Goal: Task Accomplishment & Management: Use online tool/utility

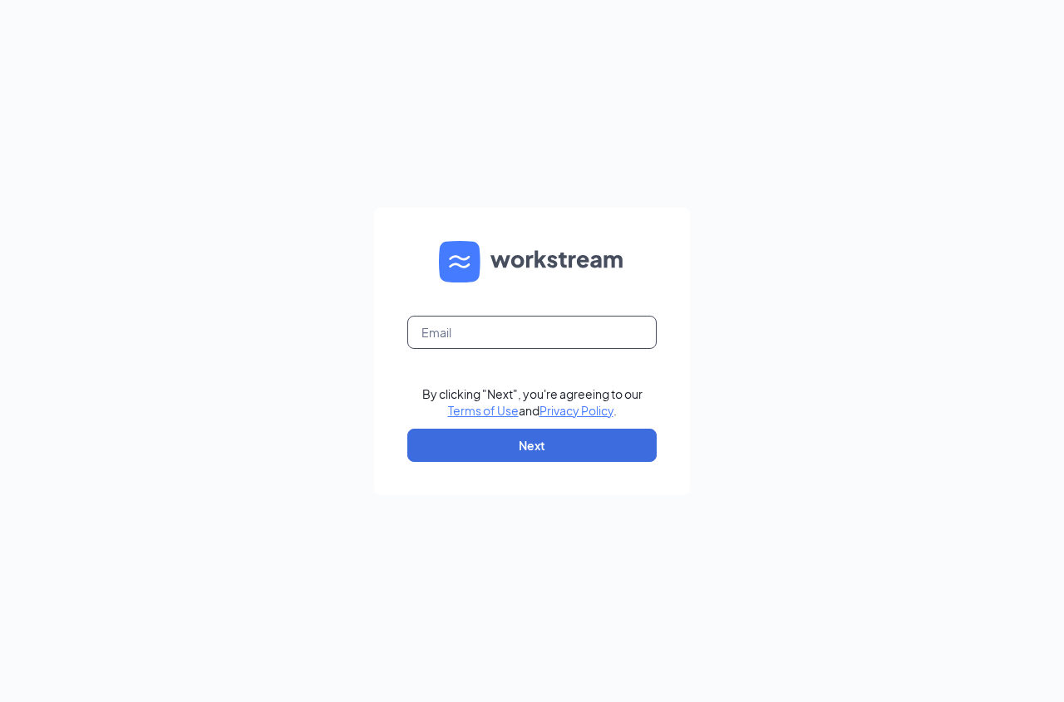
click at [508, 325] on input "text" at bounding box center [531, 332] width 249 height 33
type input "[EMAIL_ADDRESS][DOMAIN_NAME]"
click at [521, 465] on form "[EMAIL_ADDRESS][DOMAIN_NAME] By clicking "Next", you're agreeing to our Terms o…" at bounding box center [532, 352] width 316 height 288
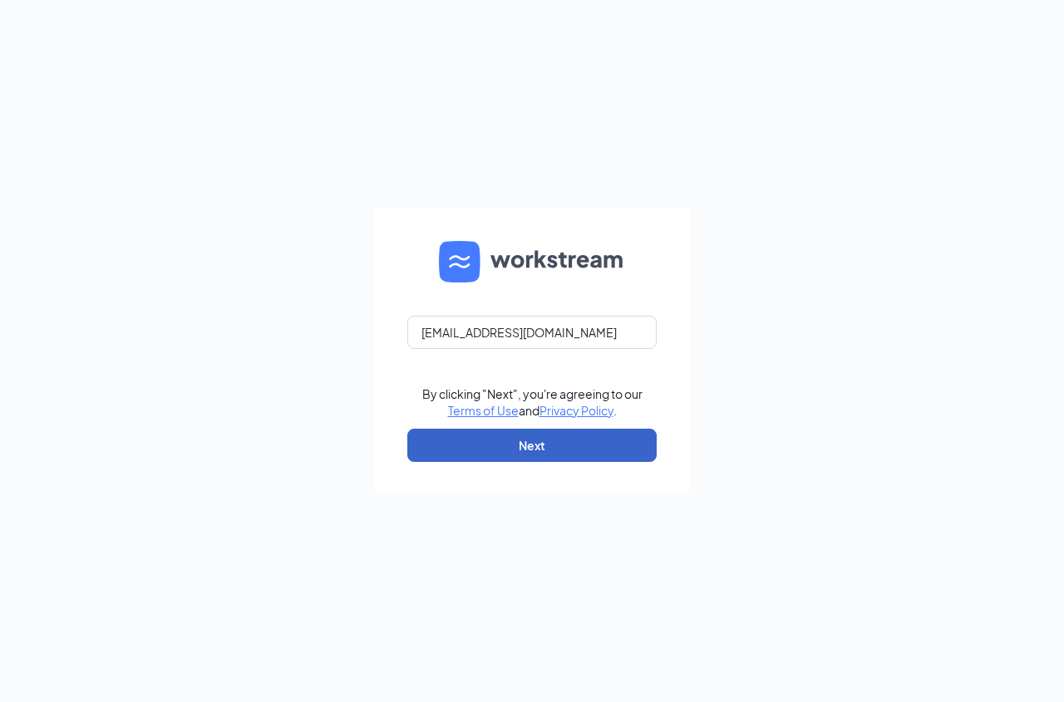
click at [517, 450] on button "Next" at bounding box center [531, 445] width 249 height 33
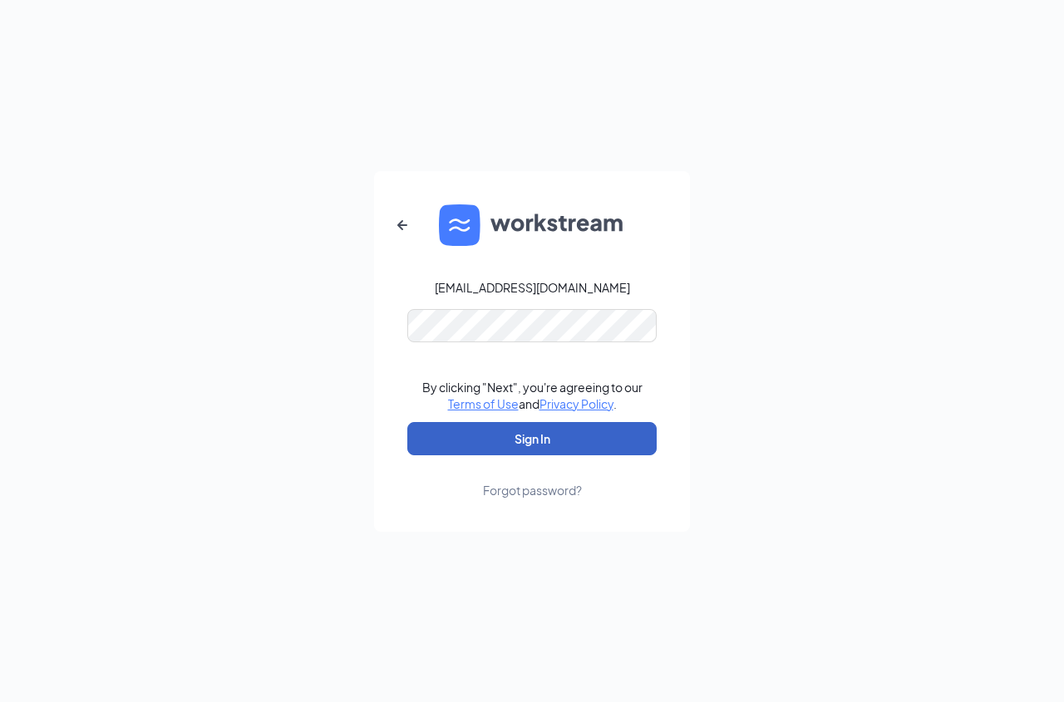
click at [548, 426] on button "Sign In" at bounding box center [531, 438] width 249 height 33
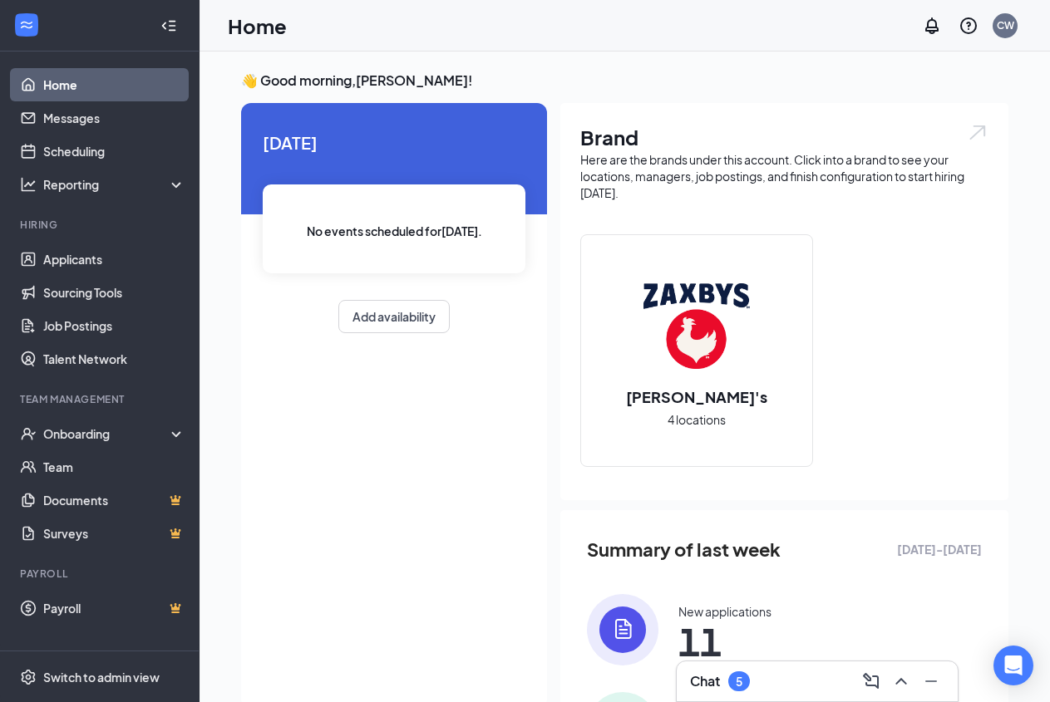
scroll to position [170, 0]
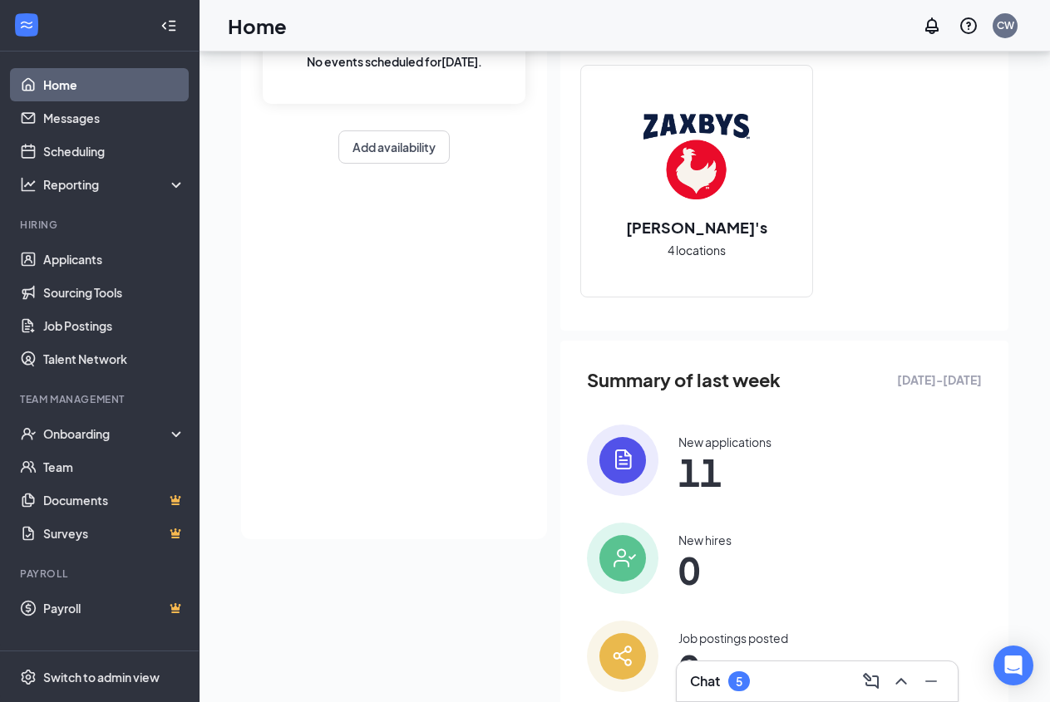
click at [687, 448] on div "New applications" at bounding box center [724, 442] width 93 height 17
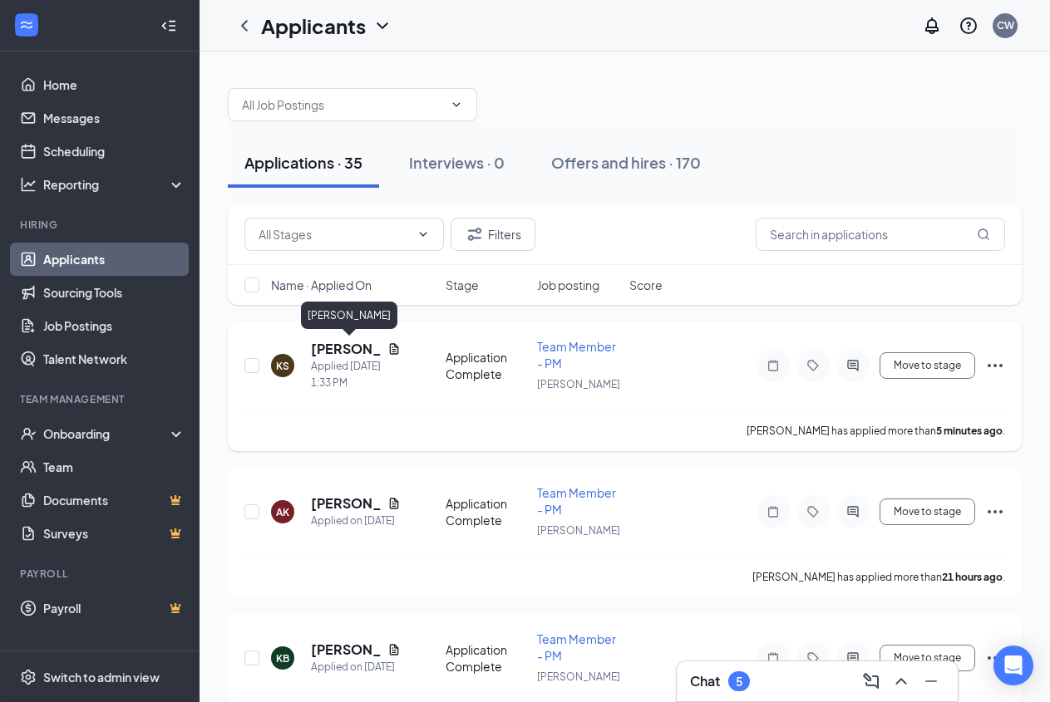
click at [327, 348] on h5 "[PERSON_NAME]" at bounding box center [346, 349] width 70 height 18
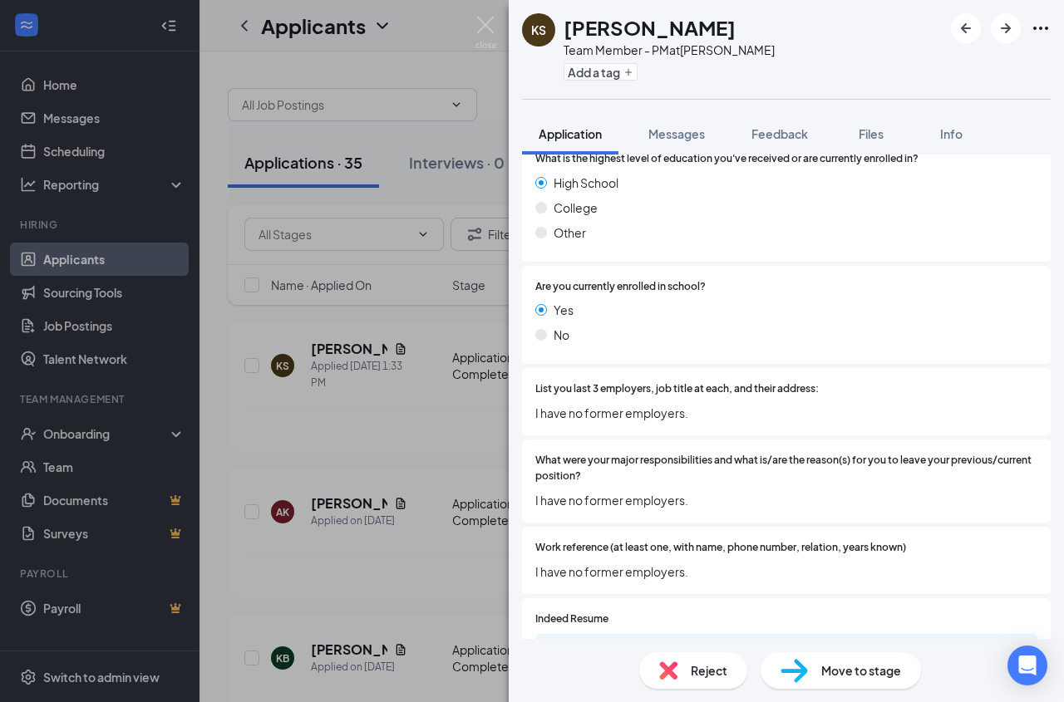
scroll to position [808, 0]
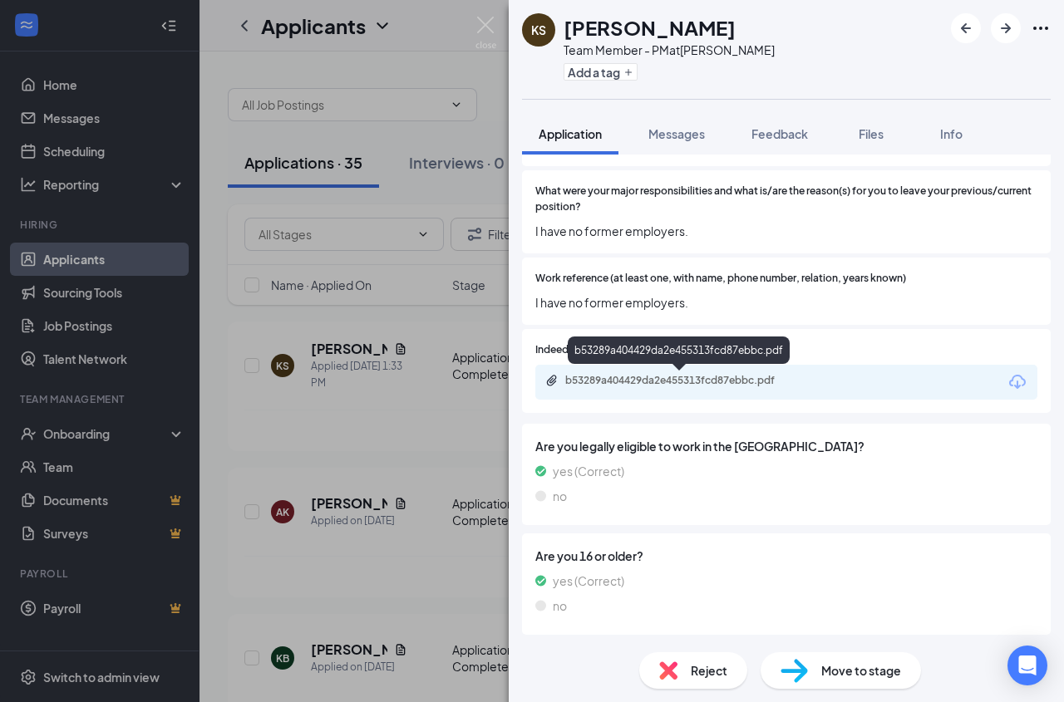
click at [693, 367] on div "b53289a404429da2e455313fcd87ebbc.pdf" at bounding box center [679, 354] width 222 height 34
click at [687, 386] on div "b53289a404429da2e455313fcd87ebbc.pdf" at bounding box center [681, 380] width 233 height 13
